Goal: Information Seeking & Learning: Check status

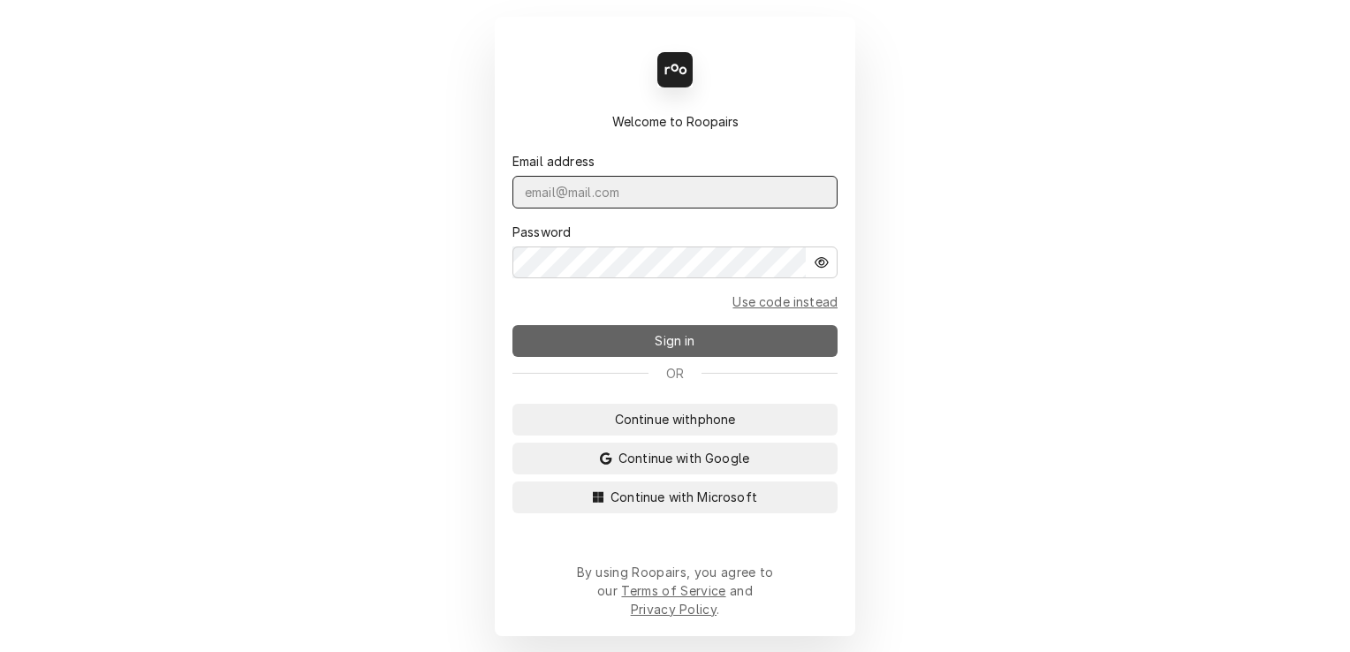
type input "[EMAIL_ADDRESS][DOMAIN_NAME]"
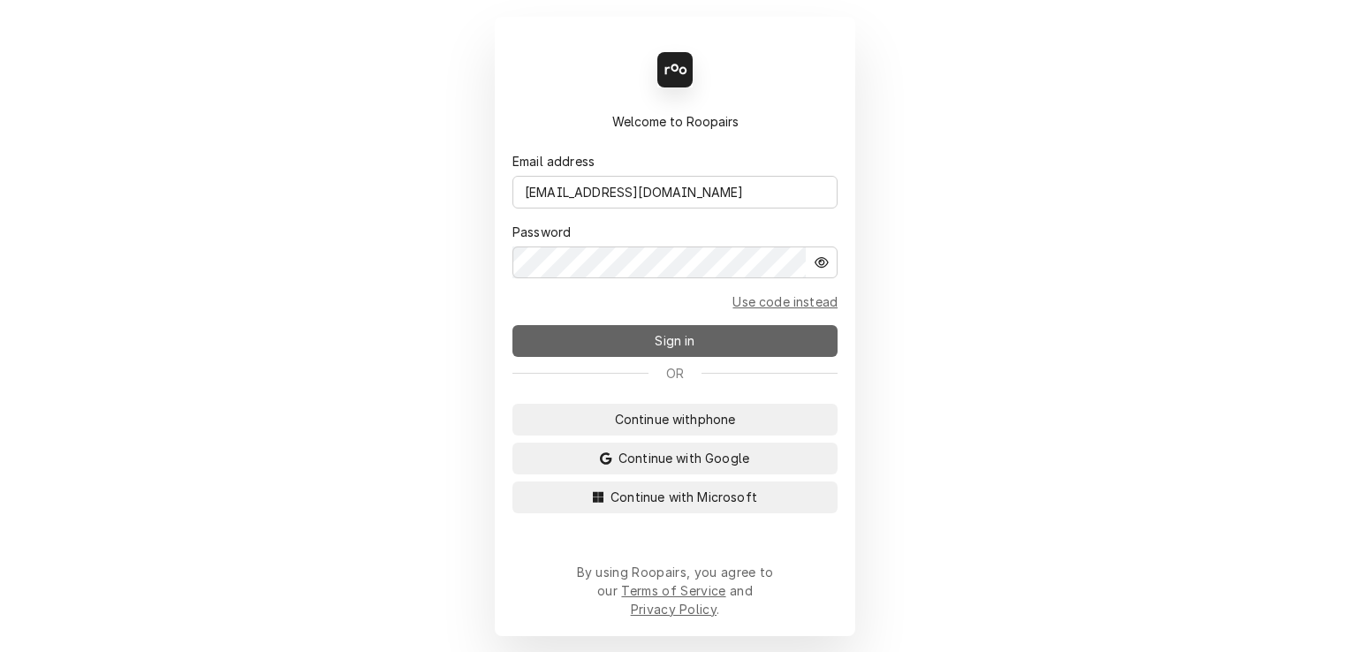
click at [655, 350] on span "Sign in" at bounding box center [674, 340] width 47 height 19
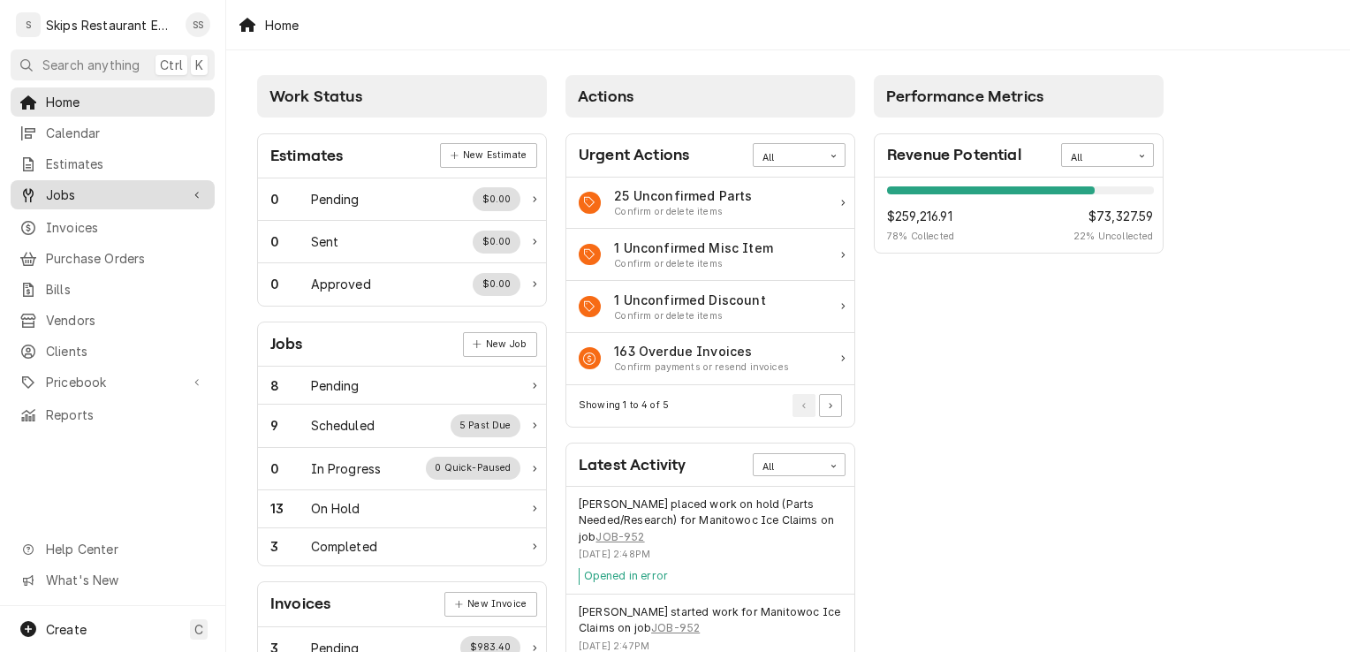
click at [68, 194] on span "Jobs" at bounding box center [112, 195] width 133 height 19
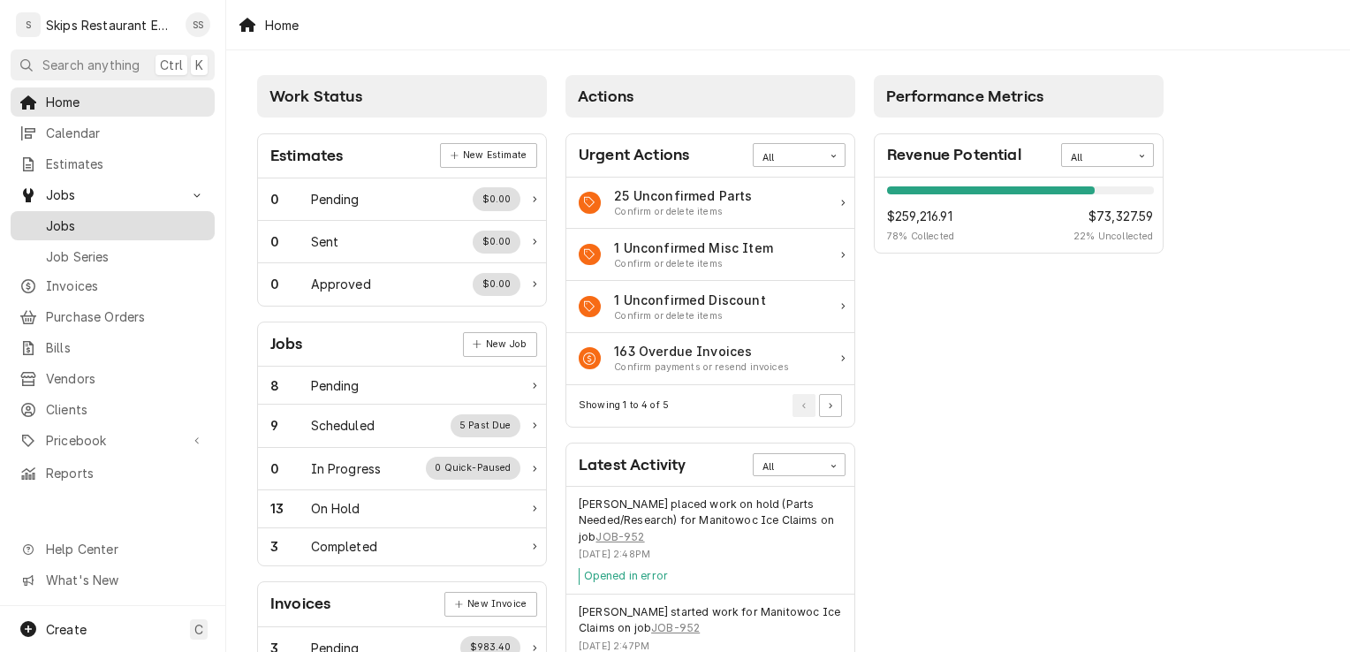
click at [72, 219] on span "Jobs" at bounding box center [126, 225] width 160 height 19
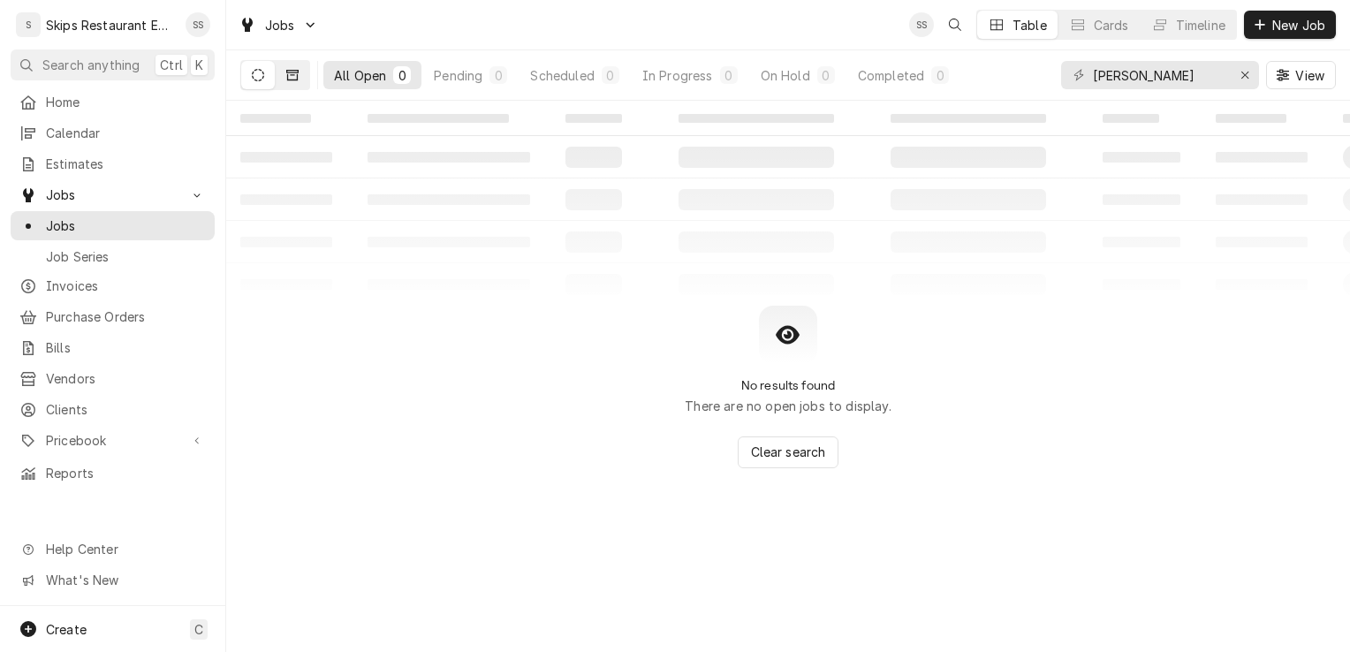
click at [297, 78] on icon "Dynamic Content Wrapper" at bounding box center [292, 75] width 12 height 11
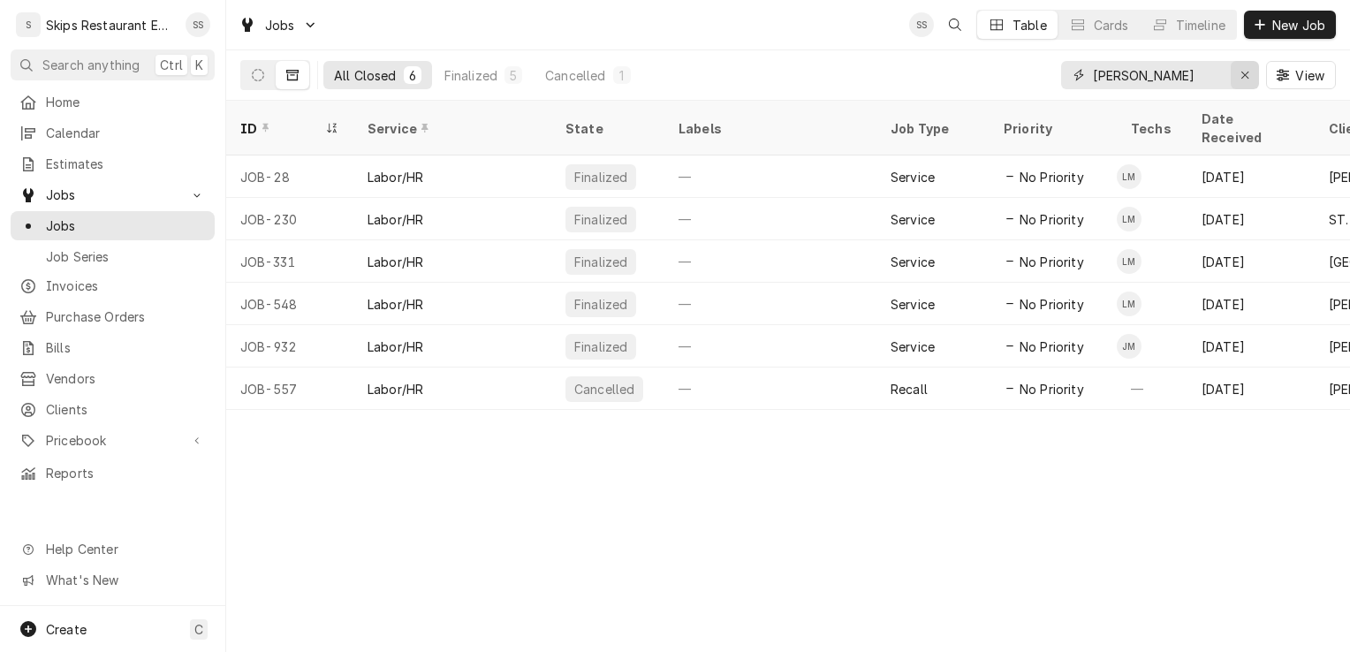
click at [1240, 72] on icon "Erase input" at bounding box center [1245, 75] width 10 height 12
type input "manitowoc"
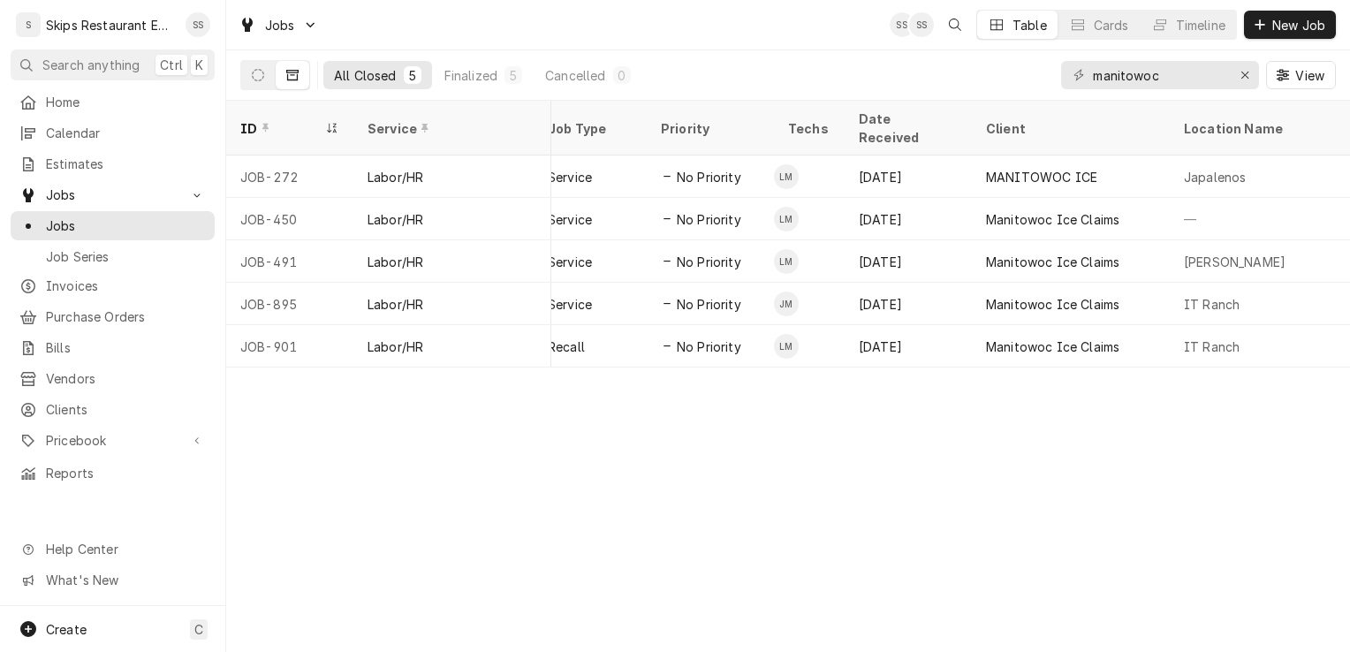
scroll to position [0, 345]
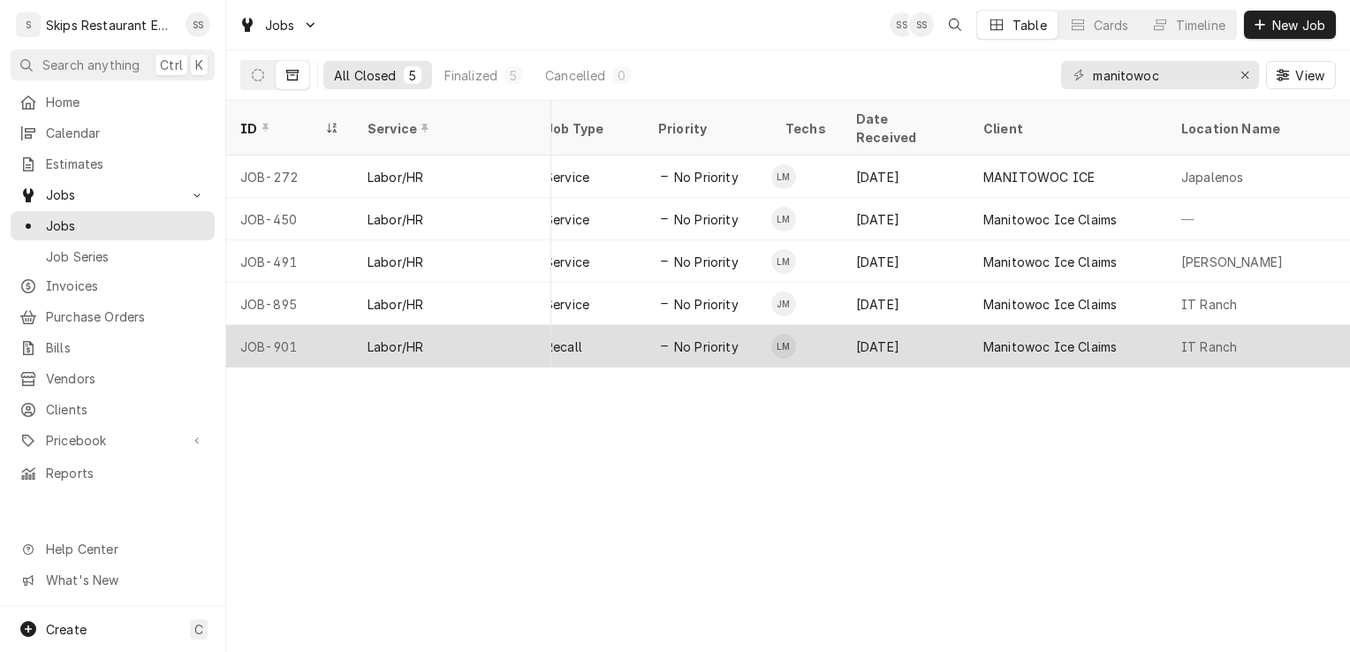
click at [705, 337] on span "No Priority" at bounding box center [706, 346] width 64 height 19
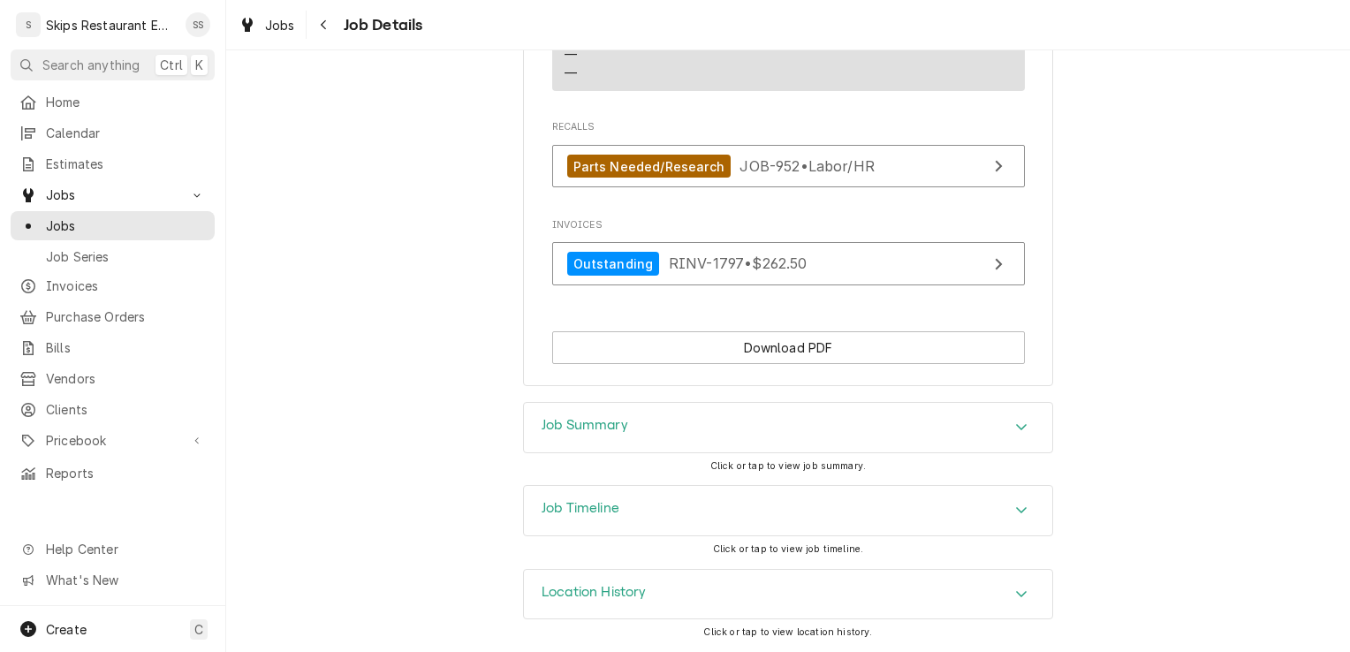
scroll to position [1443, 0]
click at [1015, 425] on icon "Accordion Header" at bounding box center [1021, 427] width 12 height 14
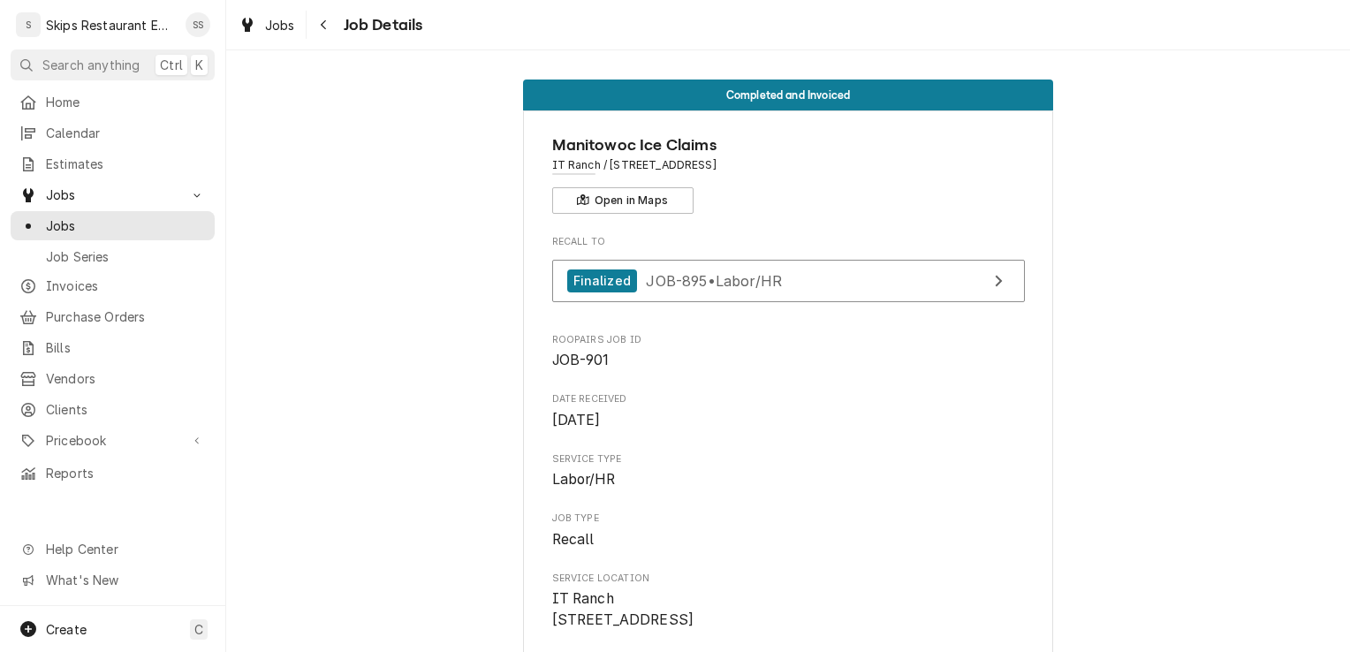
scroll to position [4, 0]
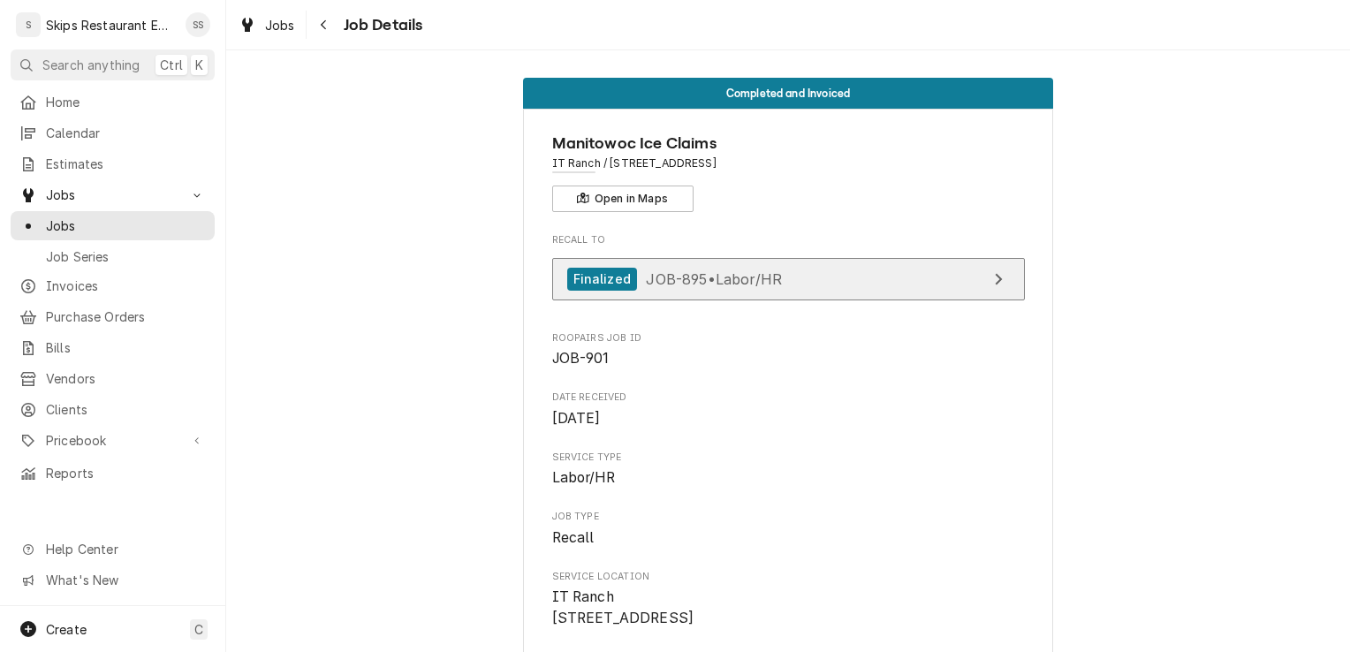
click at [994, 281] on icon "View Job" at bounding box center [998, 279] width 9 height 14
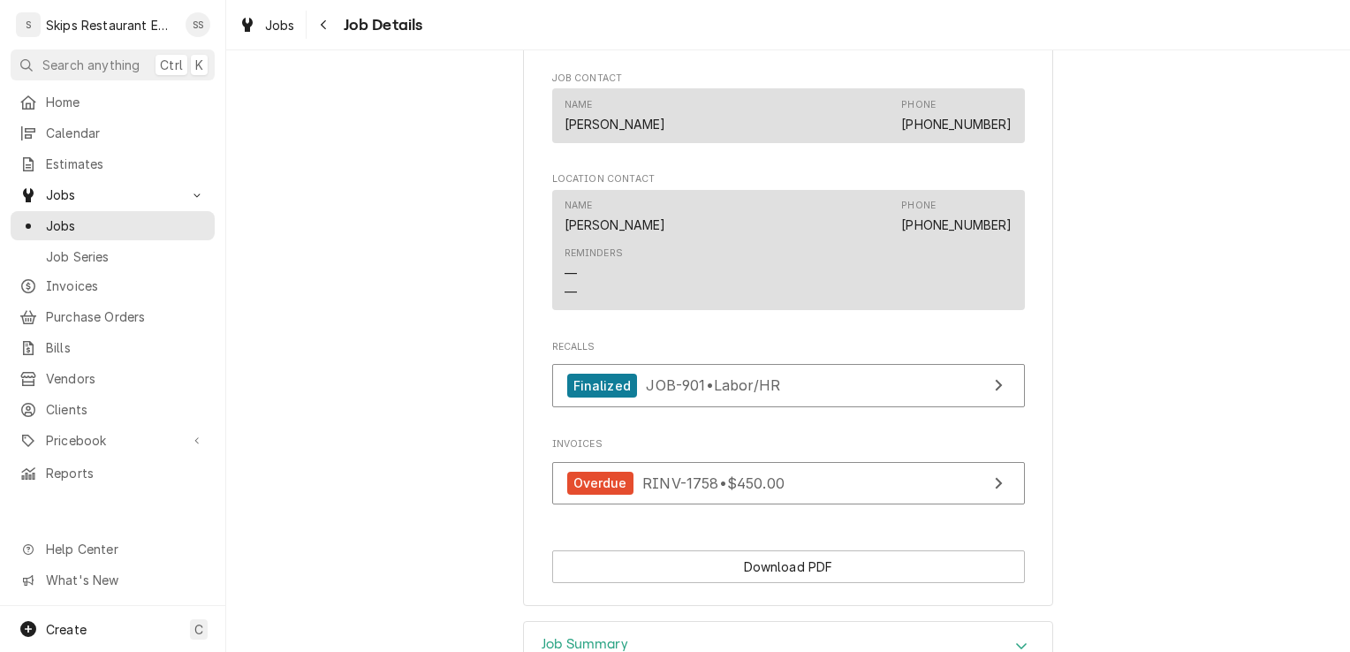
scroll to position [1069, 0]
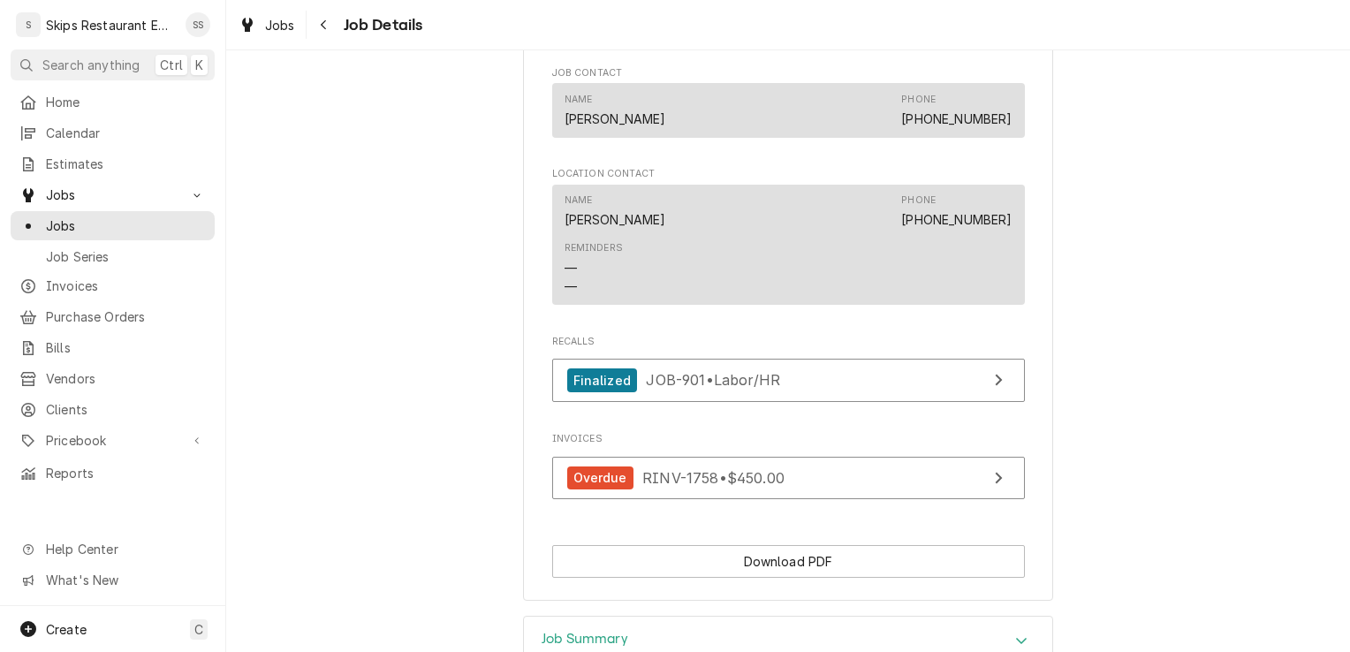
click at [71, 400] on span "Clients" at bounding box center [126, 409] width 160 height 19
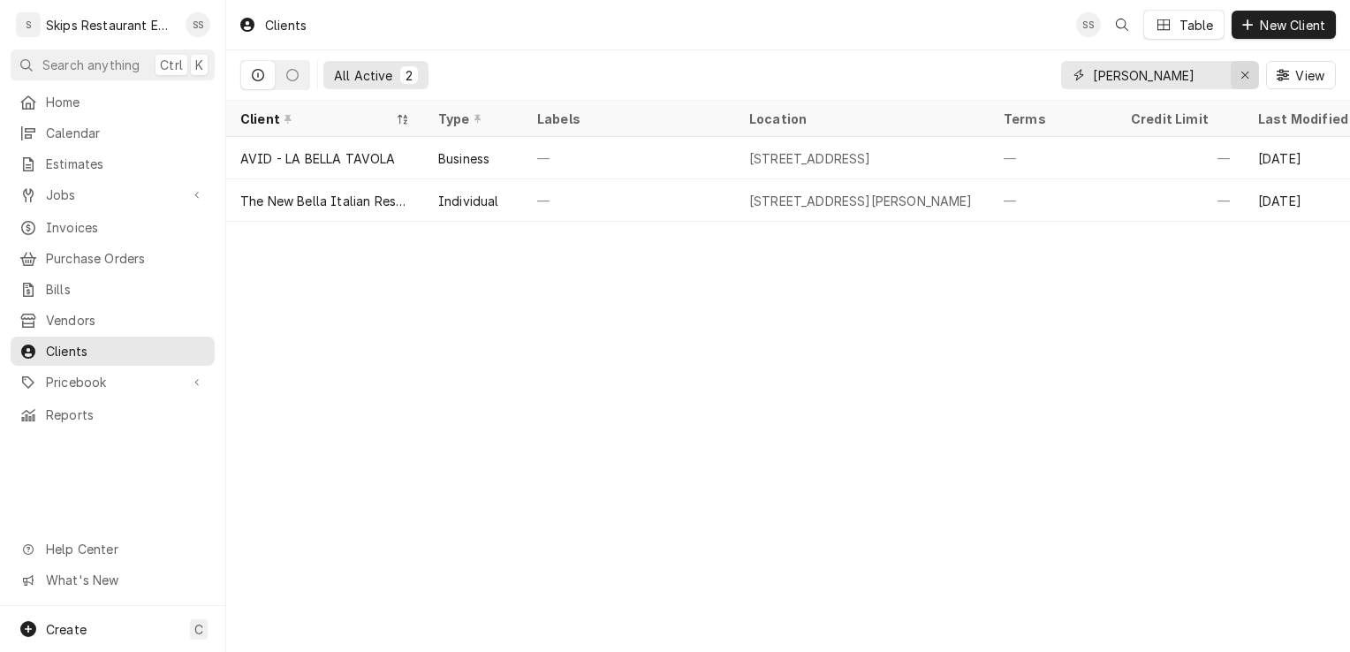
click at [1241, 72] on icon "Erase input" at bounding box center [1245, 75] width 10 height 12
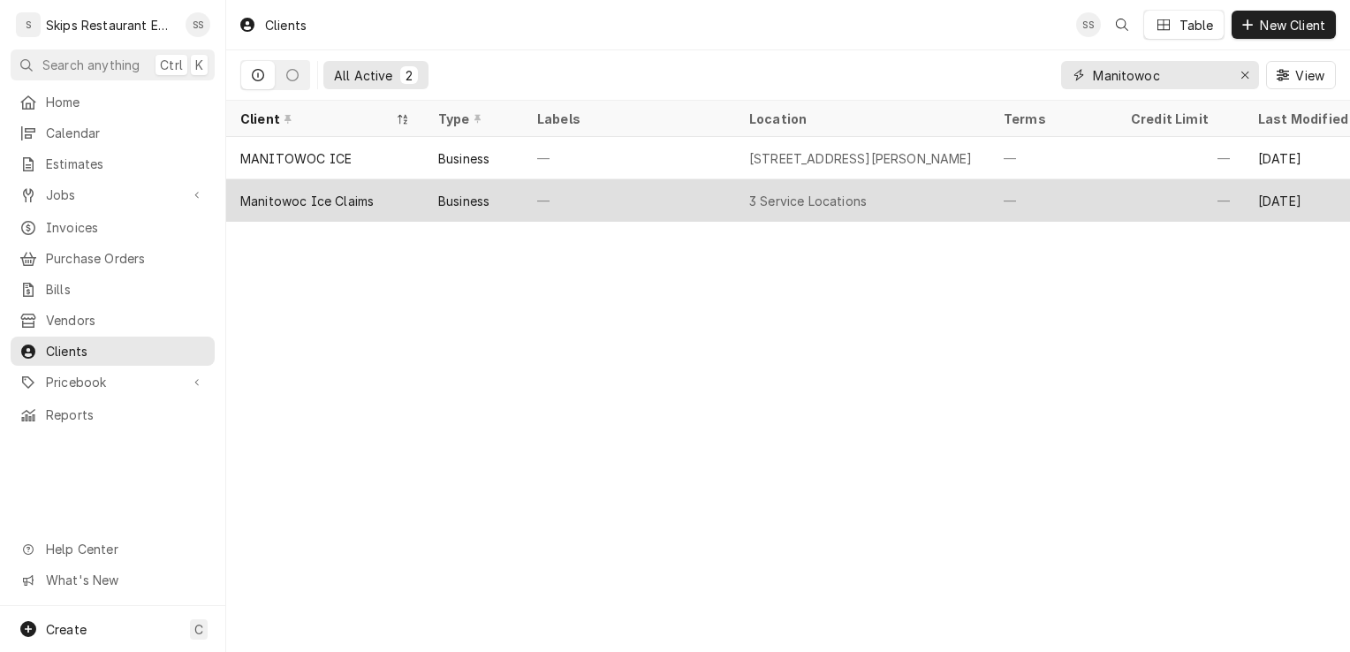
type input "Manitowoc"
click at [811, 195] on div "3 Service Locations" at bounding box center [807, 201] width 117 height 19
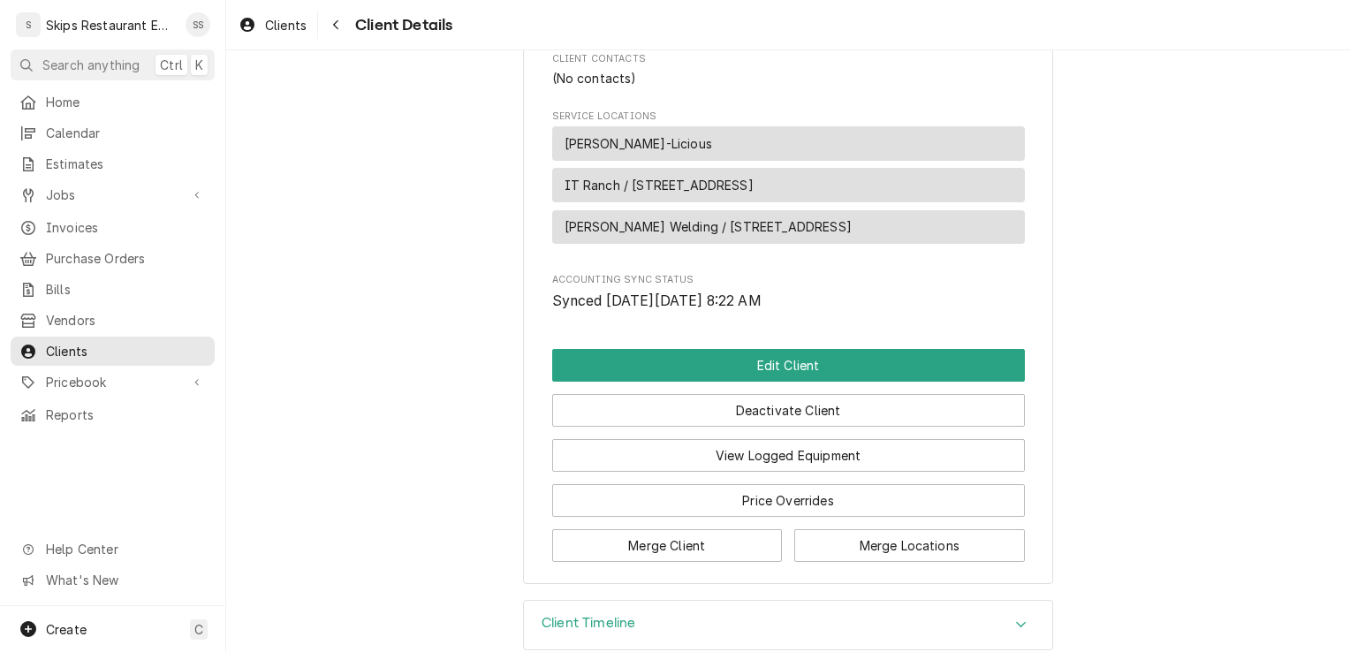
scroll to position [572, 0]
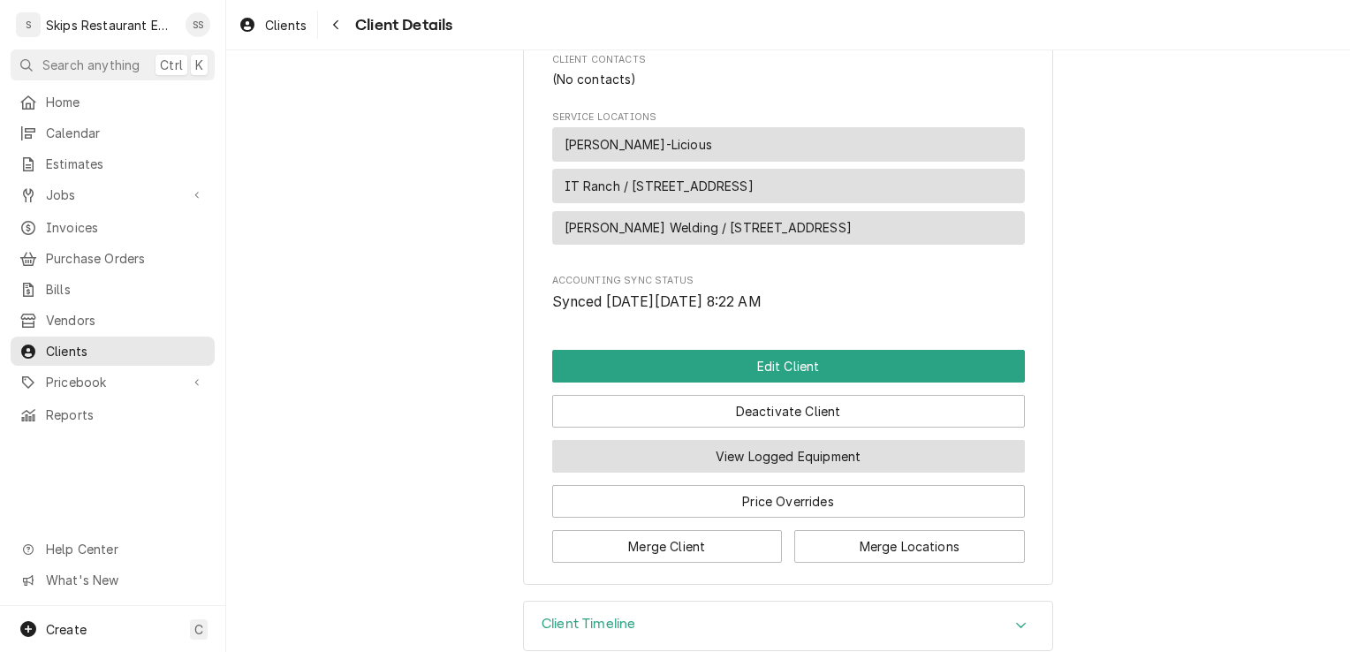
click at [843, 457] on button "View Logged Equipment" at bounding box center [788, 456] width 473 height 33
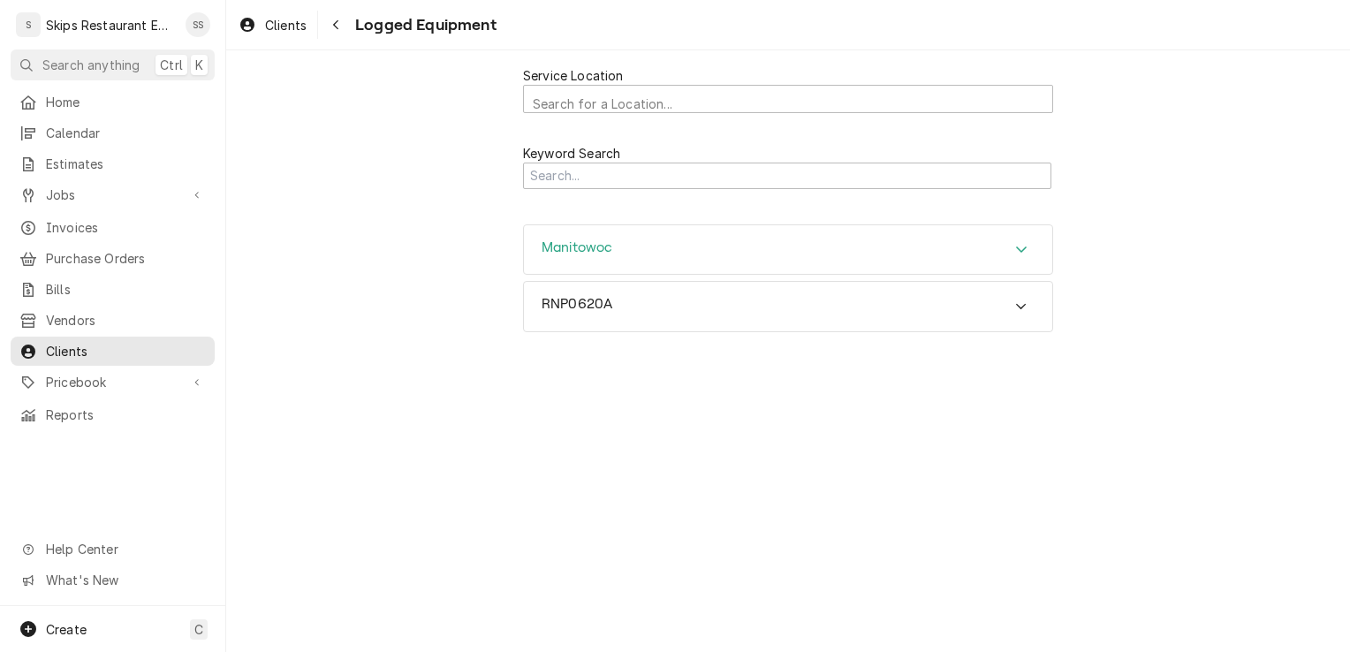
click at [1024, 246] on icon "Accordion Header" at bounding box center [1021, 249] width 12 height 14
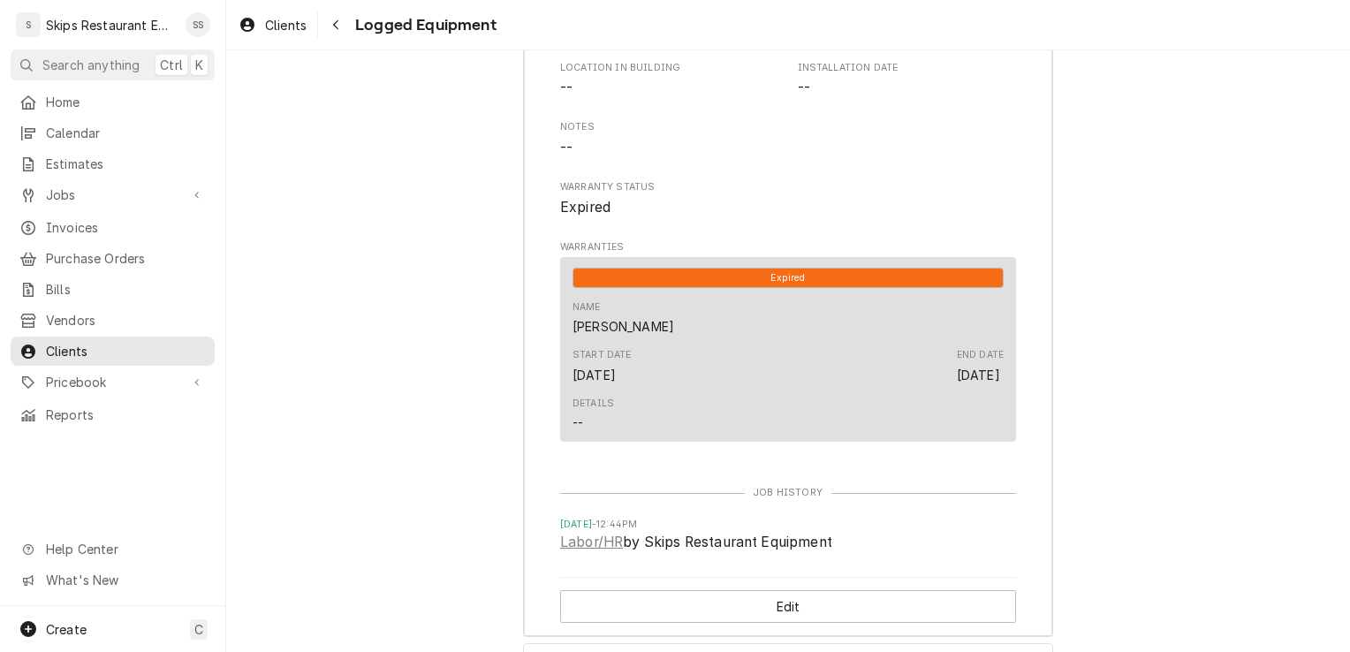
scroll to position [470, 0]
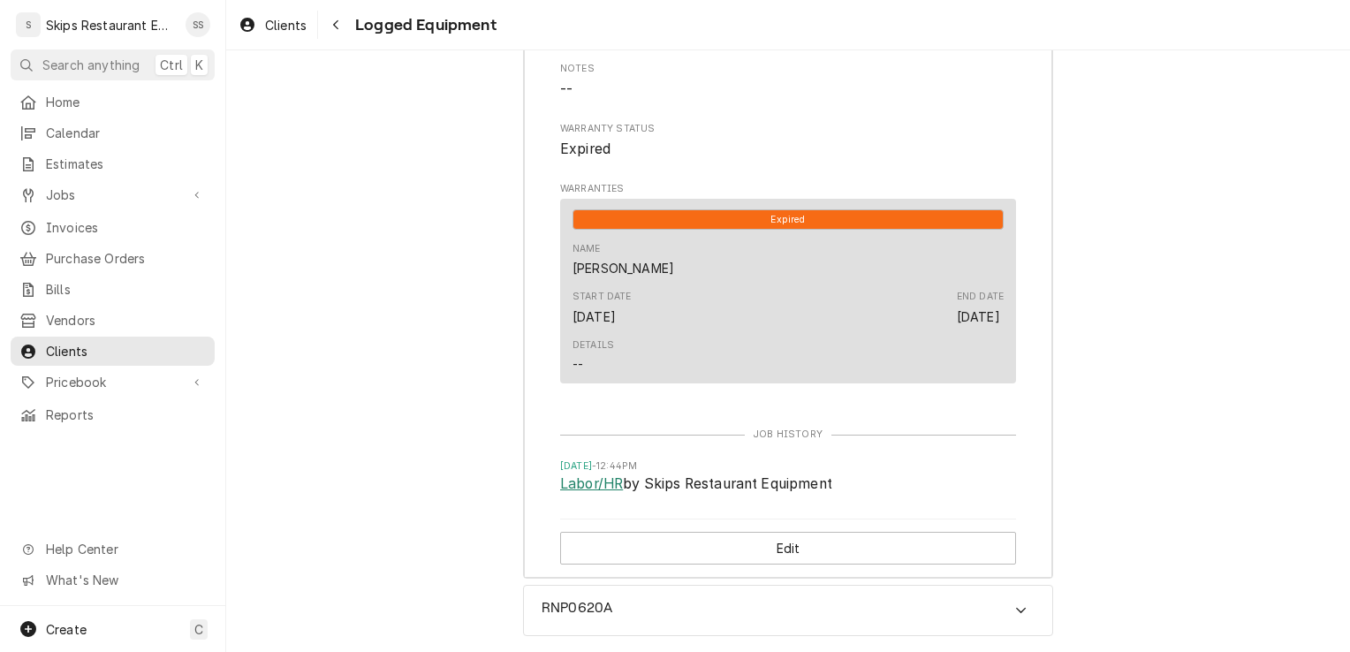
click at [599, 478] on link "Labor/HR" at bounding box center [591, 483] width 63 height 21
click at [1008, 611] on div "Accordion Header" at bounding box center [1021, 610] width 27 height 21
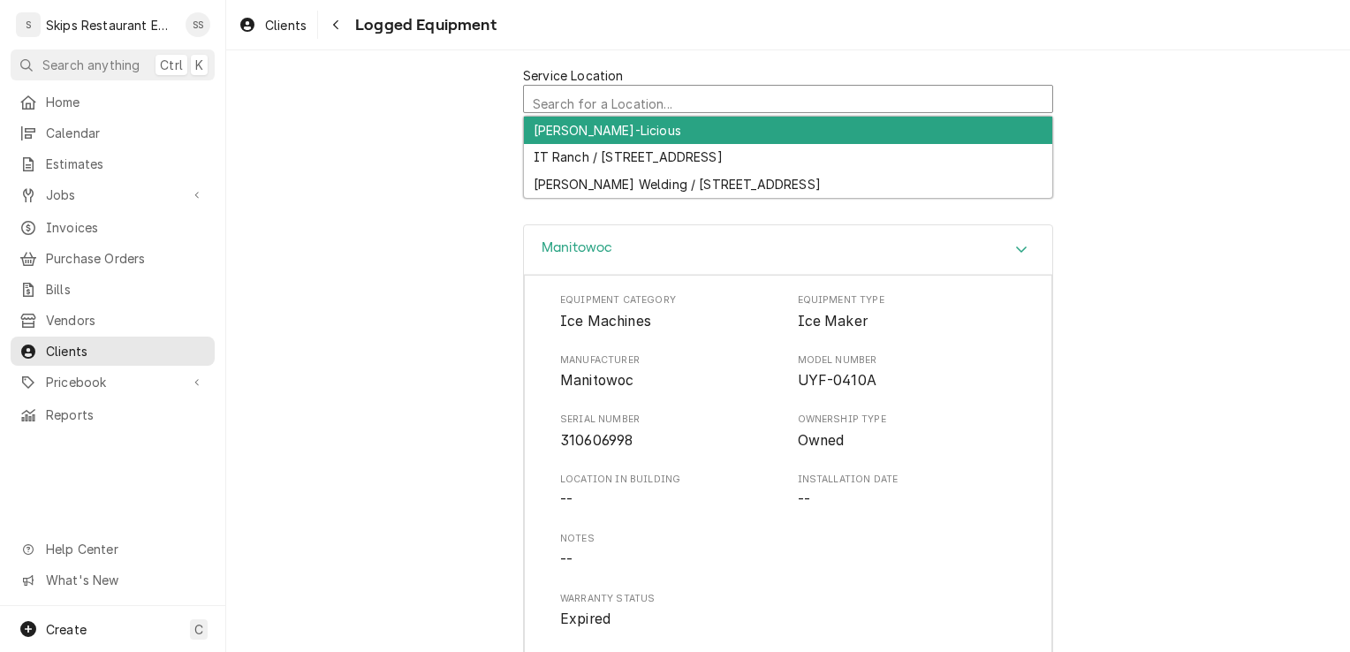
scroll to position [4, 0]
click at [601, 96] on div "Service Location" at bounding box center [788, 101] width 511 height 31
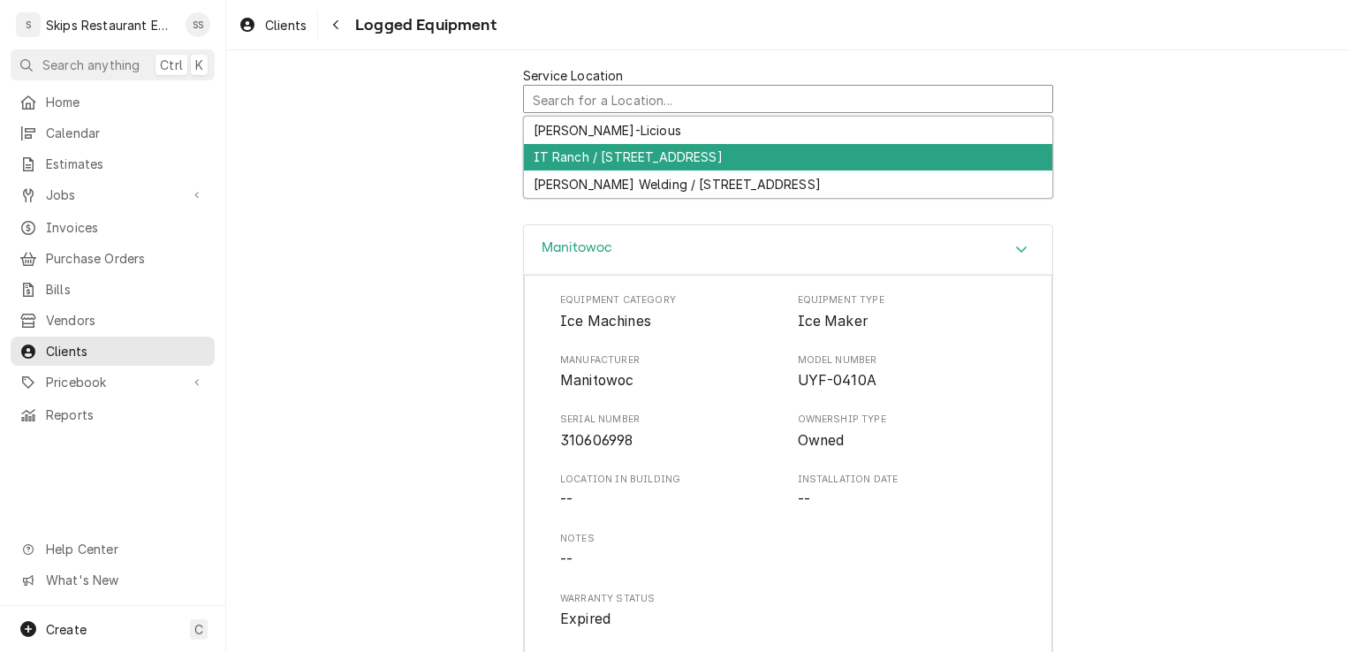
click at [554, 155] on div "IT Ranch / [STREET_ADDRESS]" at bounding box center [788, 157] width 528 height 27
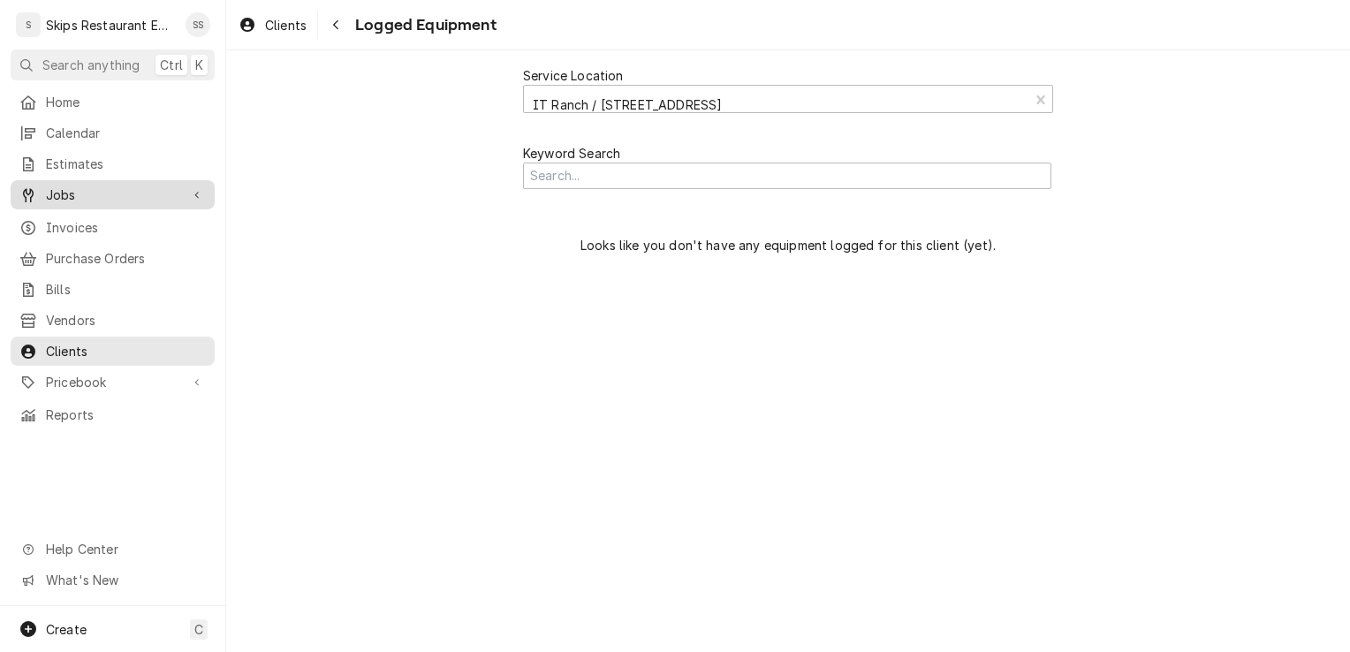
click at [79, 188] on span "Jobs" at bounding box center [112, 195] width 133 height 19
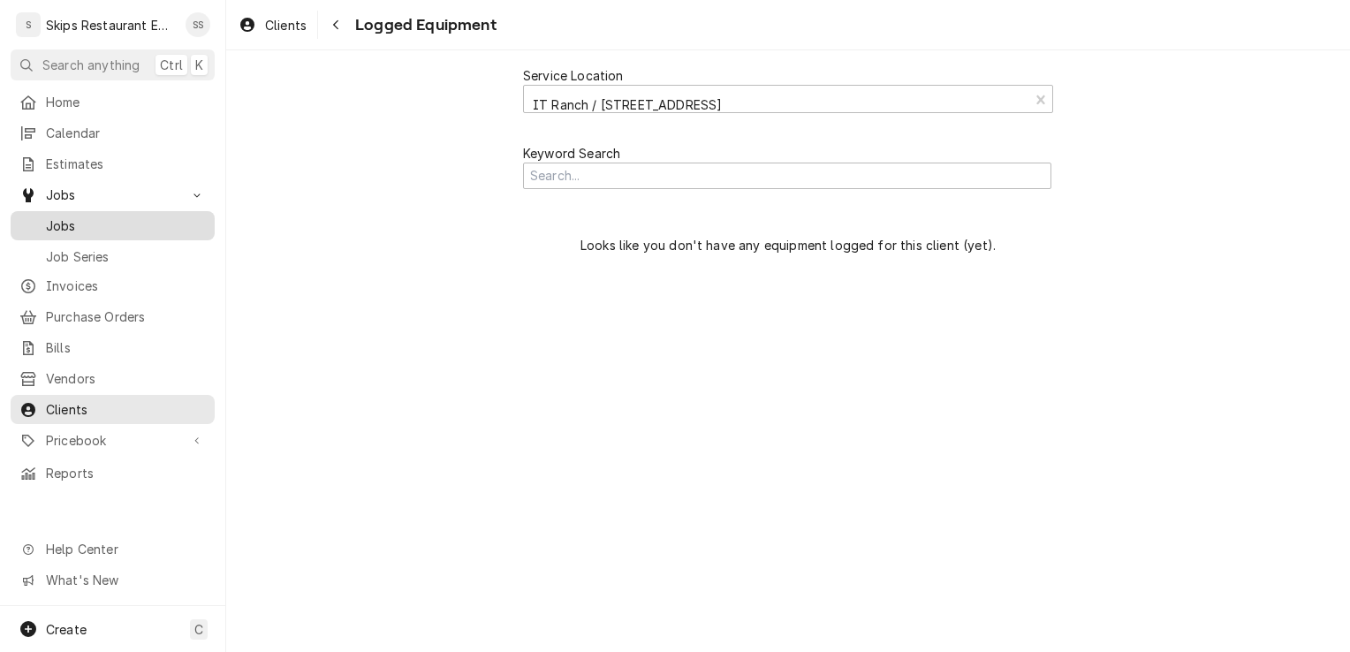
click at [74, 217] on span "Jobs" at bounding box center [126, 225] width 160 height 19
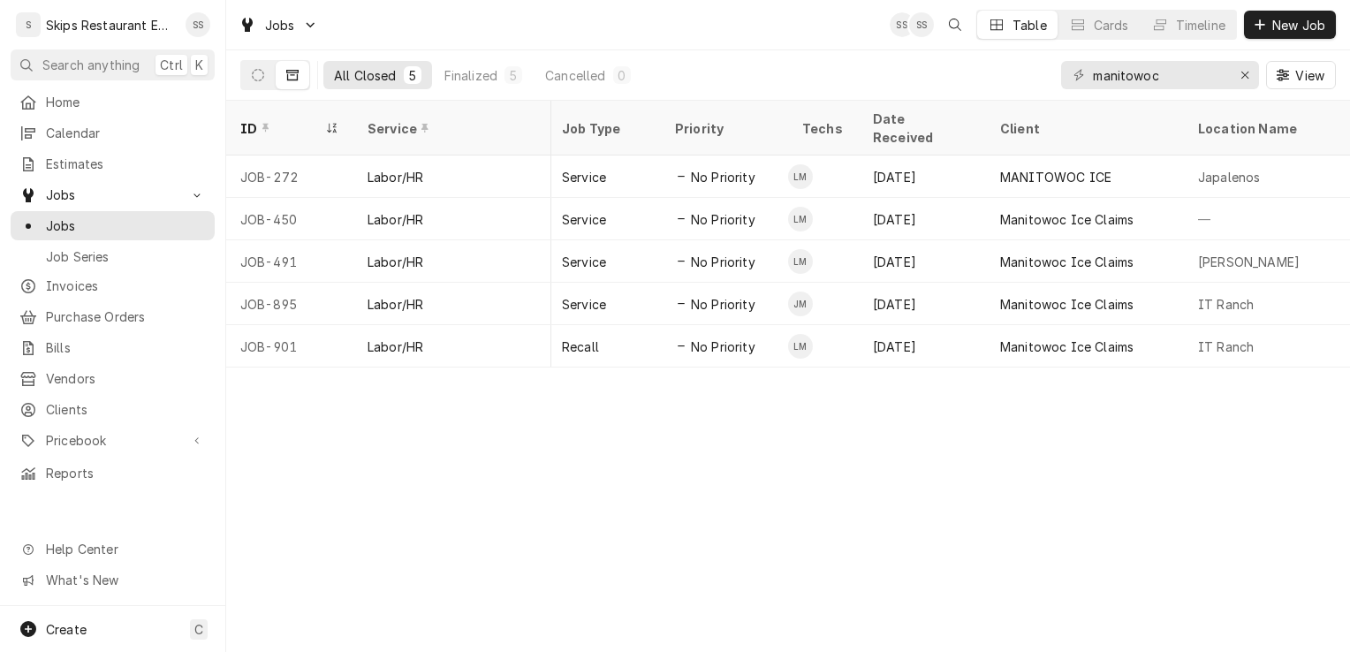
scroll to position [0, 328]
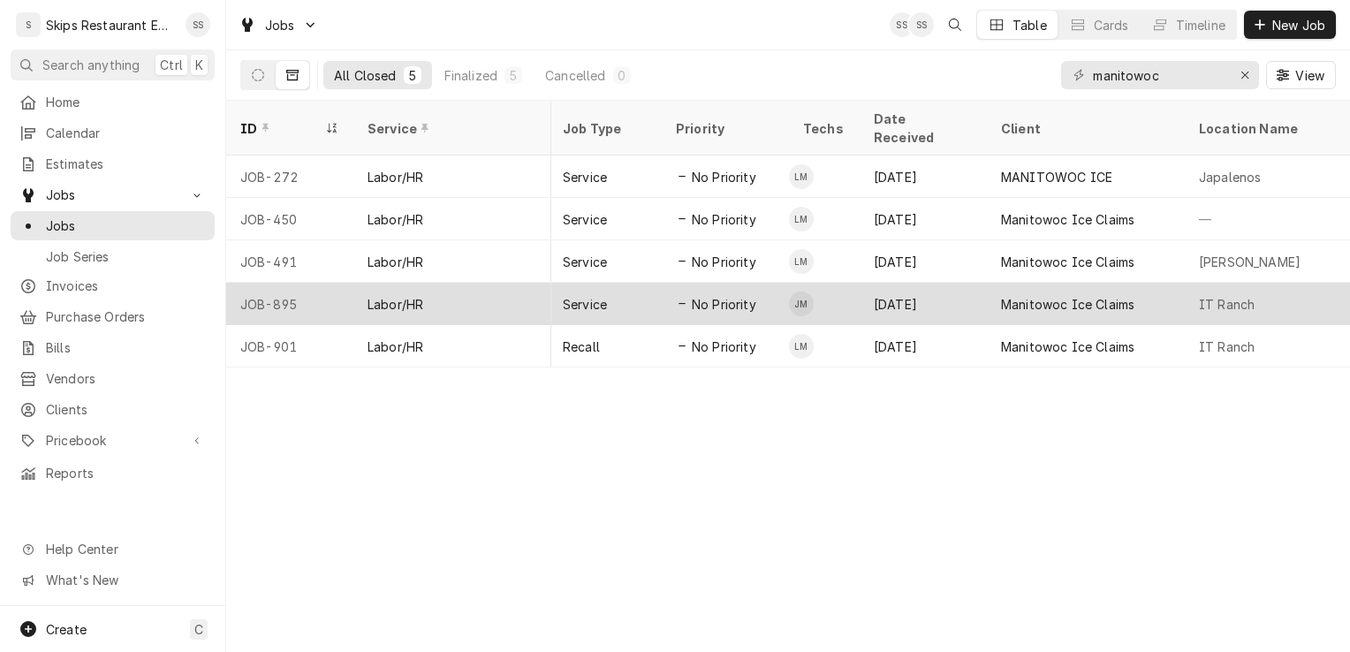
click at [1079, 295] on div "Manitowoc Ice Claims" at bounding box center [1067, 304] width 133 height 19
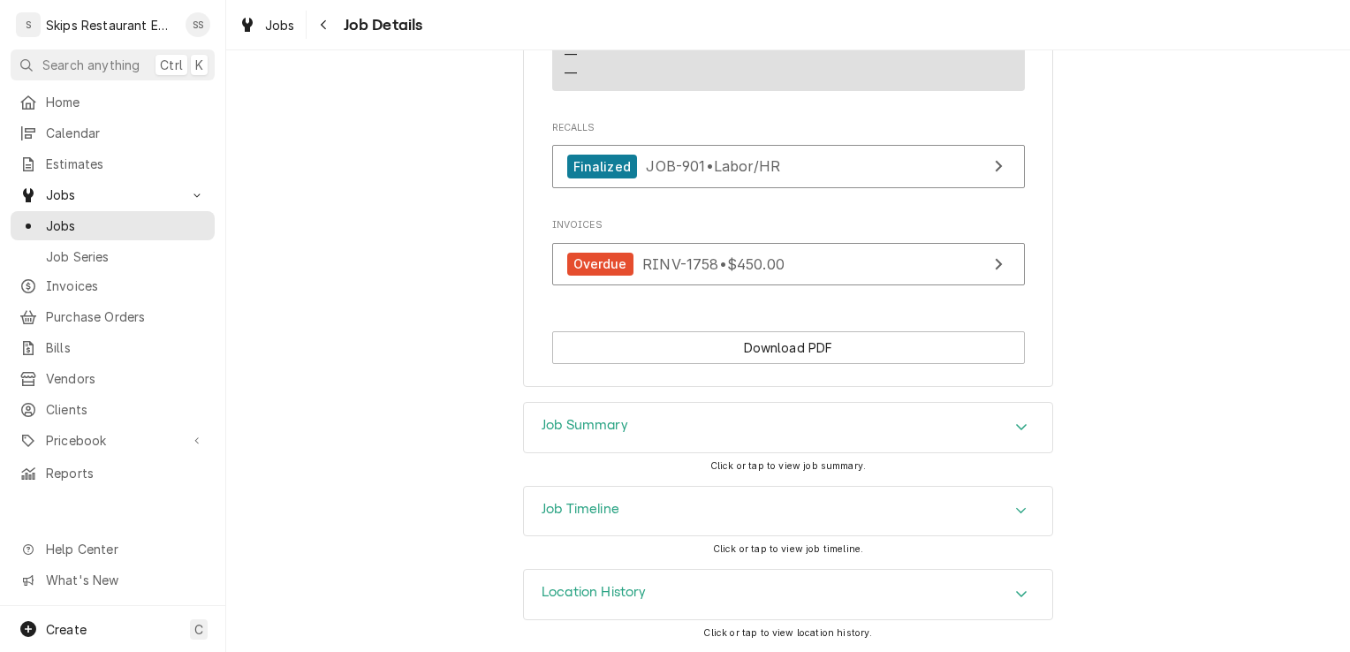
scroll to position [1303, 0]
